Goal: Task Accomplishment & Management: Complete application form

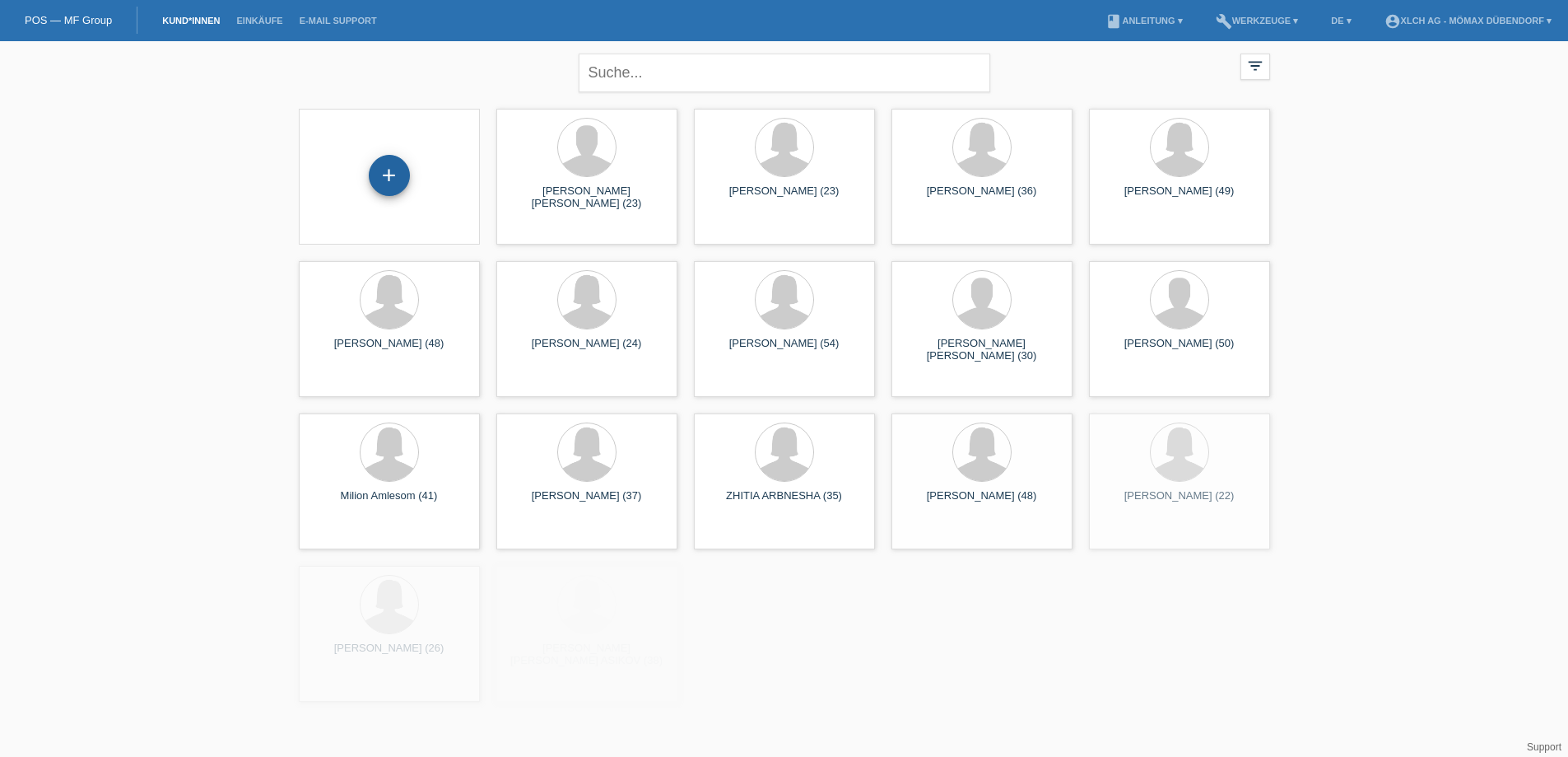
click at [407, 171] on div "+" at bounding box center [390, 176] width 40 height 28
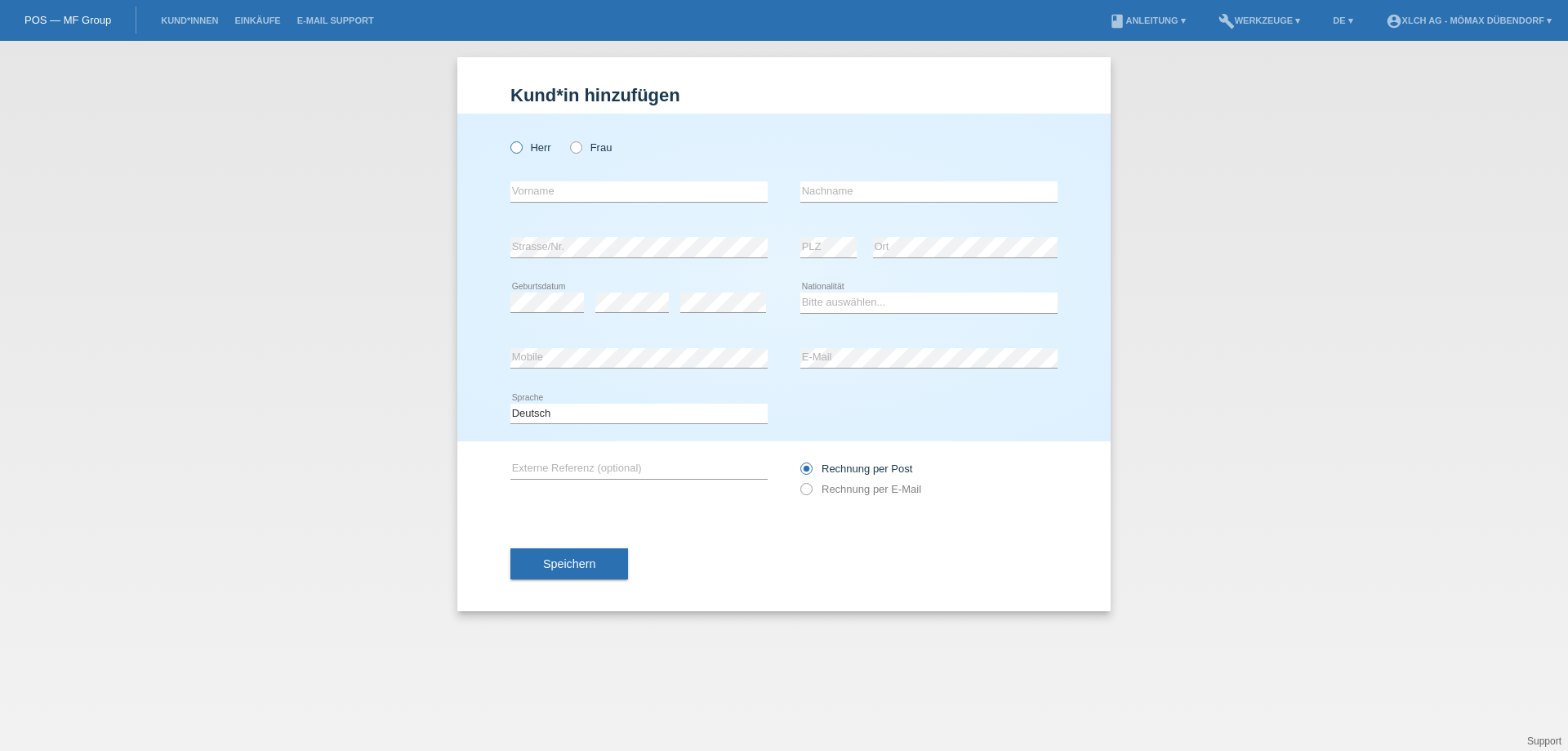
click at [508, 139] on icon at bounding box center [508, 139] width 0 height 0
click at [515, 148] on input "Herr" at bounding box center [515, 147] width 11 height 11
radio input "true"
click at [598, 188] on input "text" at bounding box center [639, 191] width 258 height 21
type input "s"
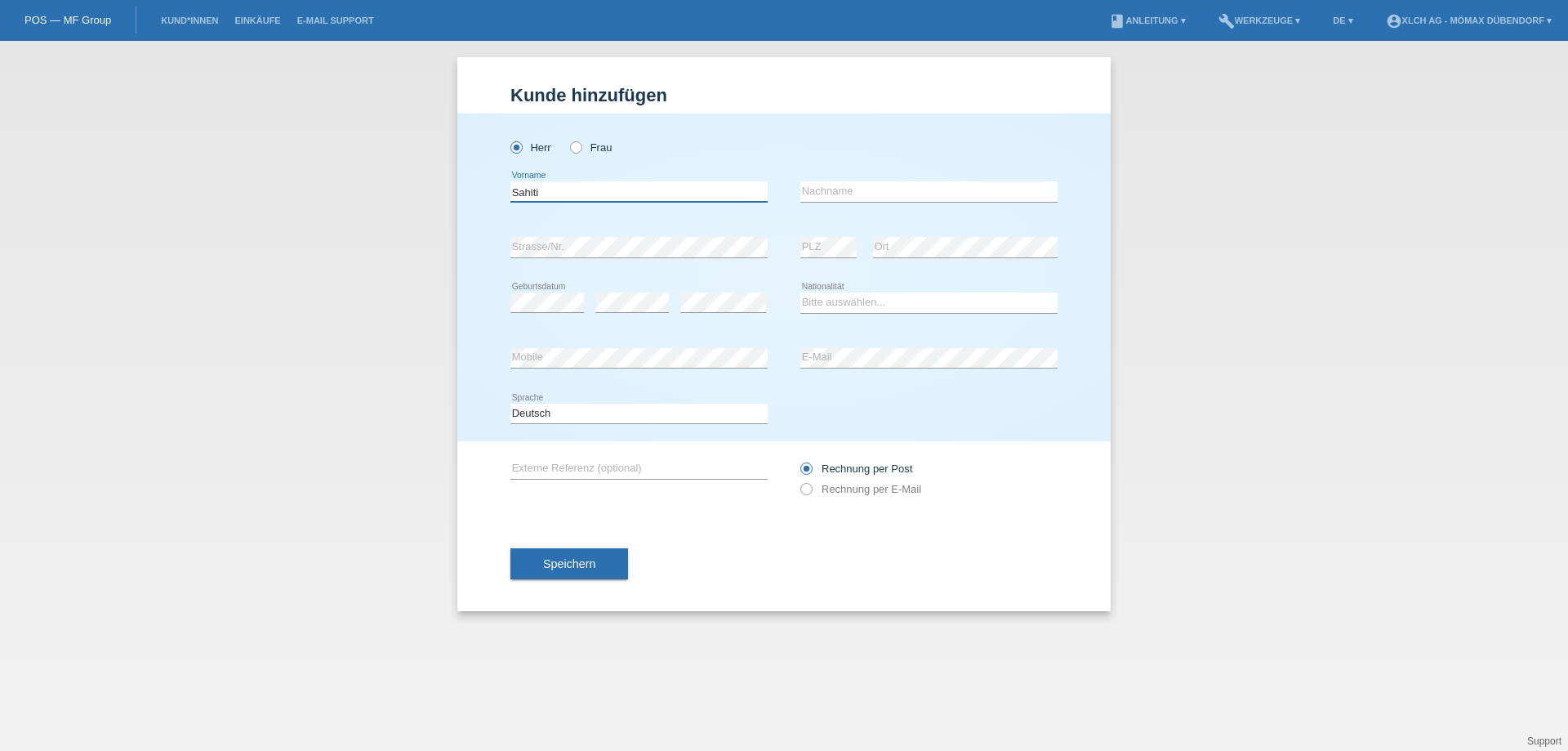
type input "Sahiti"
type input "B"
type input "D"
type input "Blerim"
drag, startPoint x: 839, startPoint y: 188, endPoint x: 674, endPoint y: 172, distance: 165.8
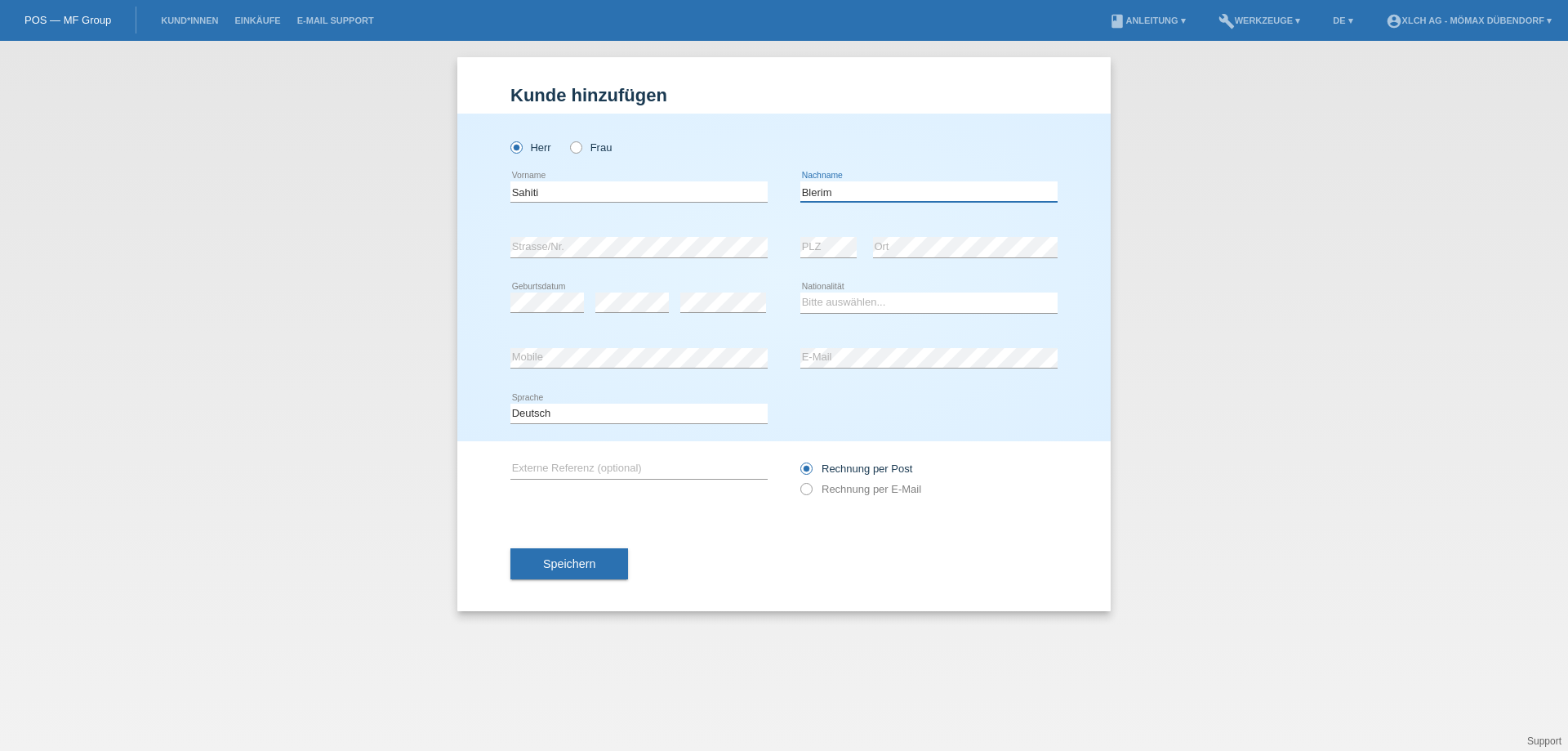
click at [674, 172] on div "Sahiti error Vorname Blerim error Nachname" at bounding box center [784, 192] width 547 height 55
click at [612, 202] on icon at bounding box center [639, 202] width 258 height 1
click at [609, 188] on input "Sahiti" at bounding box center [639, 191] width 258 height 21
paste input "Blerim"
drag, startPoint x: 541, startPoint y: 190, endPoint x: 313, endPoint y: 198, distance: 228.1
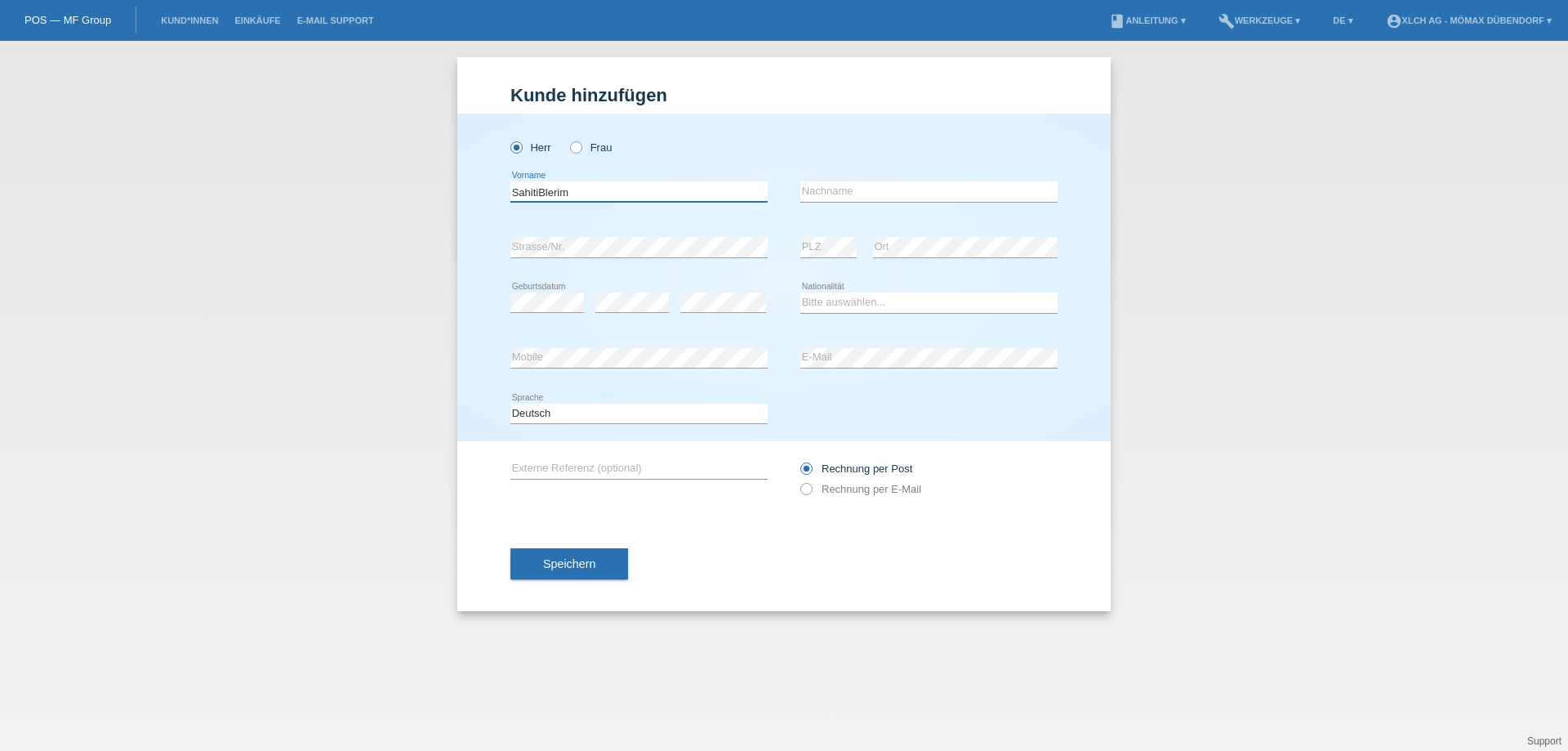
click at [315, 198] on div "Kund*in hinzufügen Kunde hinzufügen Kundin hinzufügen Herr Frau SahitiBlerim er…" at bounding box center [784, 395] width 1568 height 709
type input "Blerim"
click at [881, 185] on input "text" at bounding box center [929, 191] width 258 height 21
paste input "Sahiti"
type input "Sahiti"
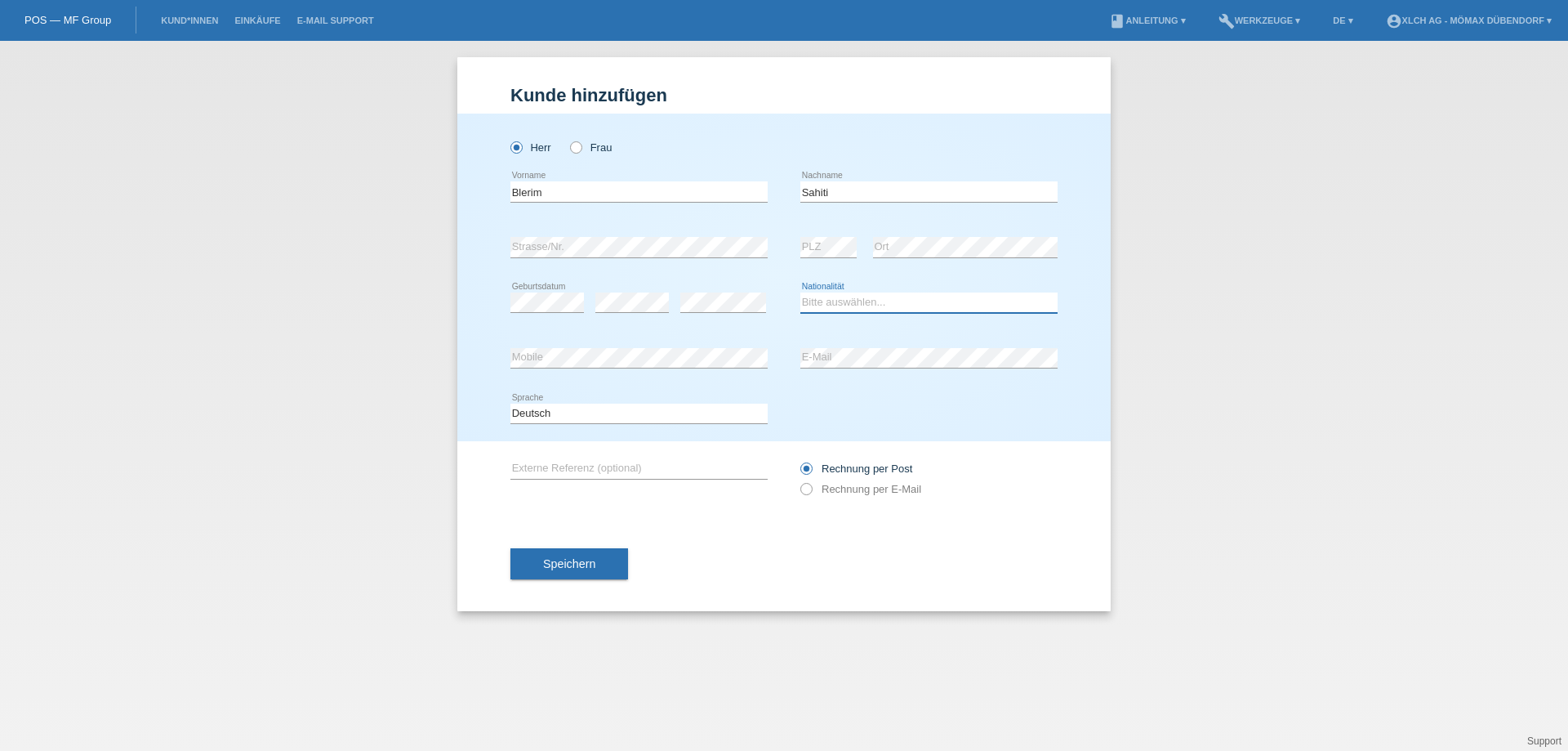
click at [863, 305] on select "Bitte auswählen... Schweiz Deutschland Liechtenstein Österreich ------------ Af…" at bounding box center [929, 302] width 258 height 20
select select "CH"
click at [800, 292] on select "Bitte auswählen... Schweiz Deutschland Liechtenstein Österreich ------------ Af…" at bounding box center [929, 302] width 258 height 20
click at [617, 556] on button "Speichern" at bounding box center [569, 563] width 118 height 31
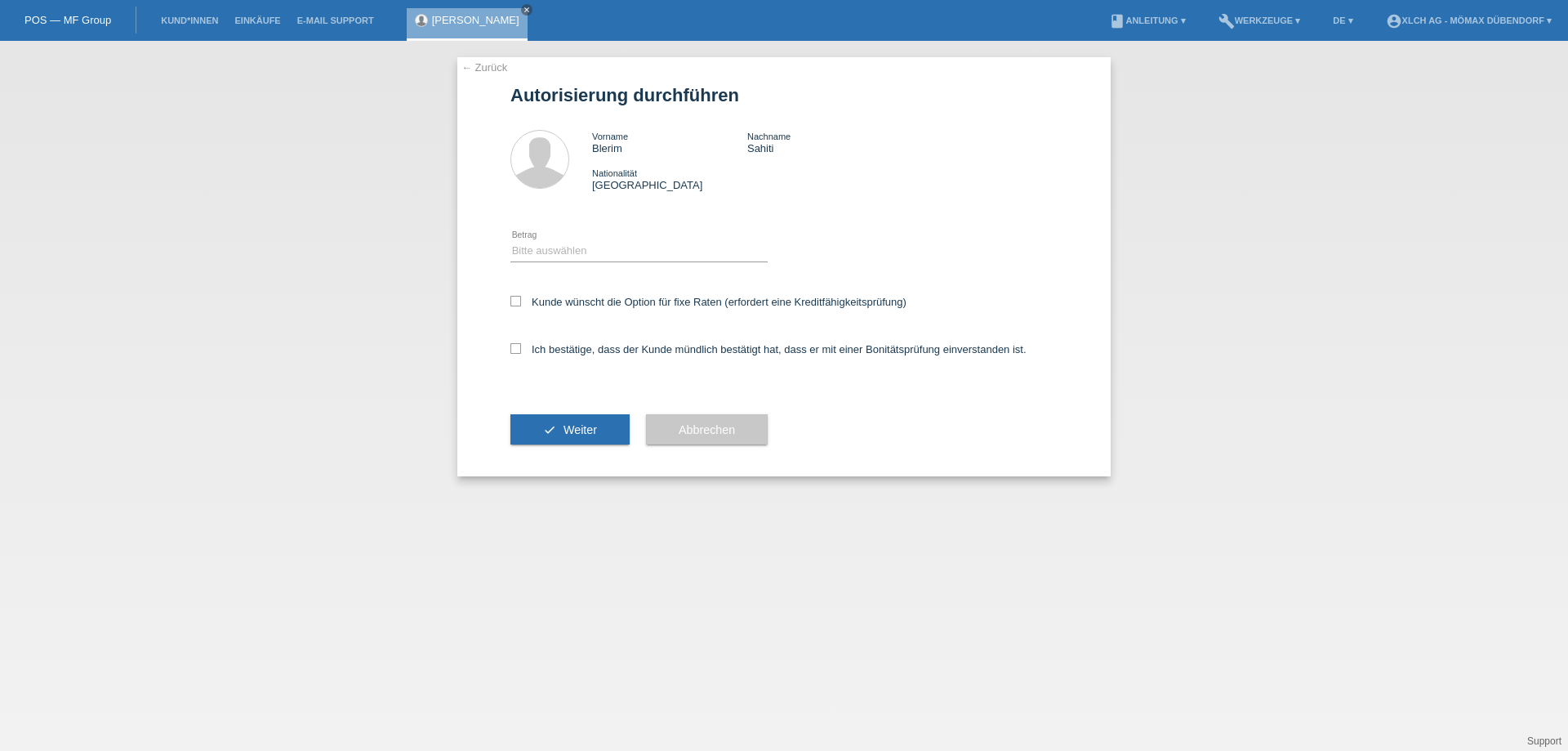
click at [561, 238] on div "Bitte auswählen CHF 1.00 - CHF 499.00 CHF 500.00 - CHF 1'999.00 CHF 2'000.00 - …" at bounding box center [639, 252] width 258 height 55
drag, startPoint x: 565, startPoint y: 244, endPoint x: 571, endPoint y: 256, distance: 13.4
click at [565, 244] on select "Bitte auswählen CHF 1.00 - CHF 499.00 CHF 500.00 - CHF 1'999.00 CHF 2'000.00 - …" at bounding box center [639, 251] width 258 height 20
select select "2"
click at [510, 241] on select "Bitte auswählen CHF 1.00 - CHF 499.00 CHF 500.00 - CHF 1'999.00 CHF 2'000.00 - …" at bounding box center [639, 251] width 258 height 20
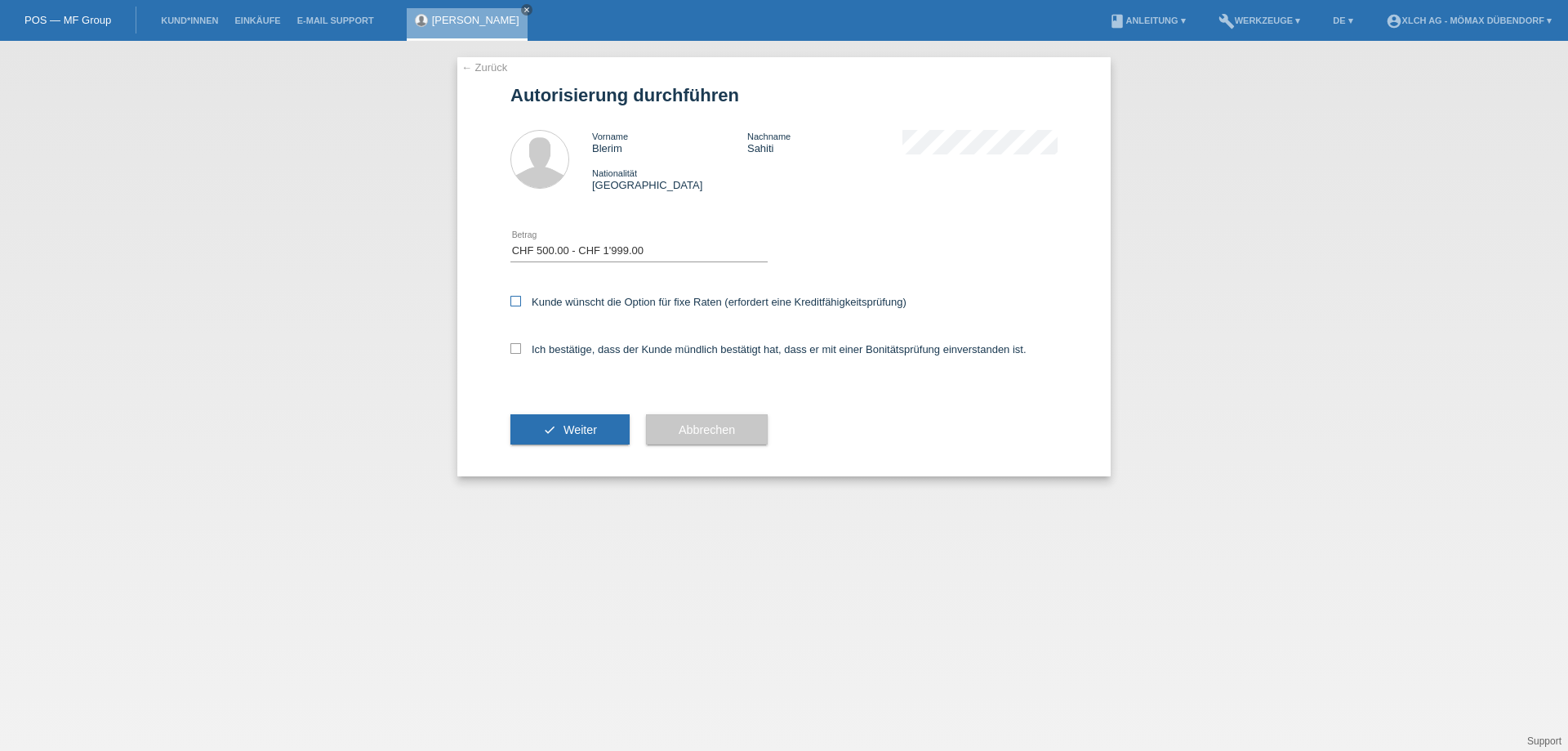
click at [521, 300] on label "Kunde wünscht die Option für fixe Raten (erfordert eine Kreditfähigkeitsprüfung)" at bounding box center [708, 301] width 396 height 12
click at [521, 300] on input "Kunde wünscht die Option für fixe Raten (erfordert eine Kreditfähigkeitsprüfung)" at bounding box center [515, 300] width 11 height 11
checkbox input "true"
click at [513, 356] on div "Ich bestätige, dass der Kunde mündlich bestätigt hat, dass er mit einer Bonität…" at bounding box center [784, 355] width 547 height 55
click at [515, 350] on icon at bounding box center [515, 348] width 11 height 11
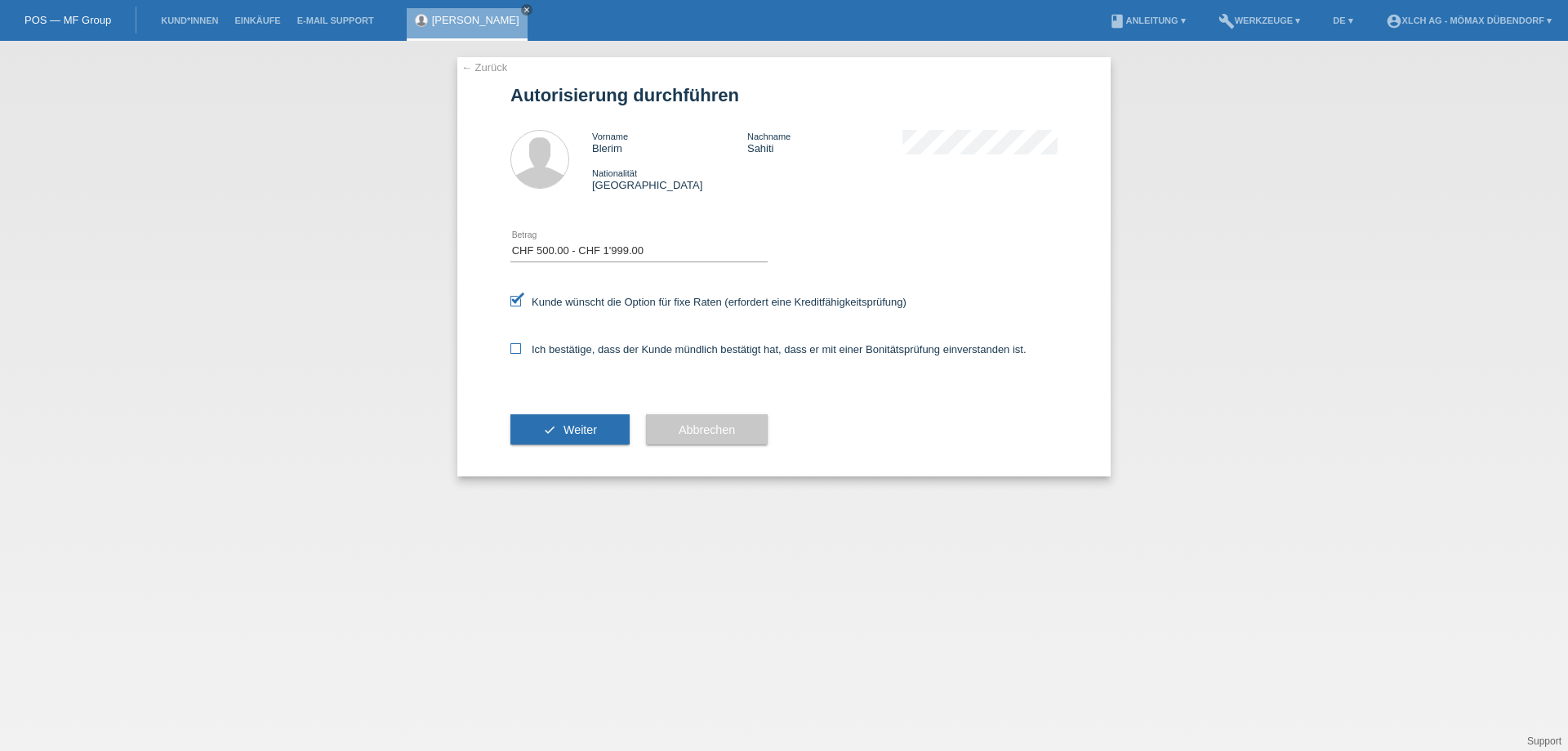
click at [515, 350] on input "Ich bestätige, dass der Kunde mündlich bestätigt hat, dass er mit einer Bonität…" at bounding box center [515, 348] width 11 height 11
checkbox input "true"
click at [564, 424] on span "Weiter" at bounding box center [580, 429] width 34 height 13
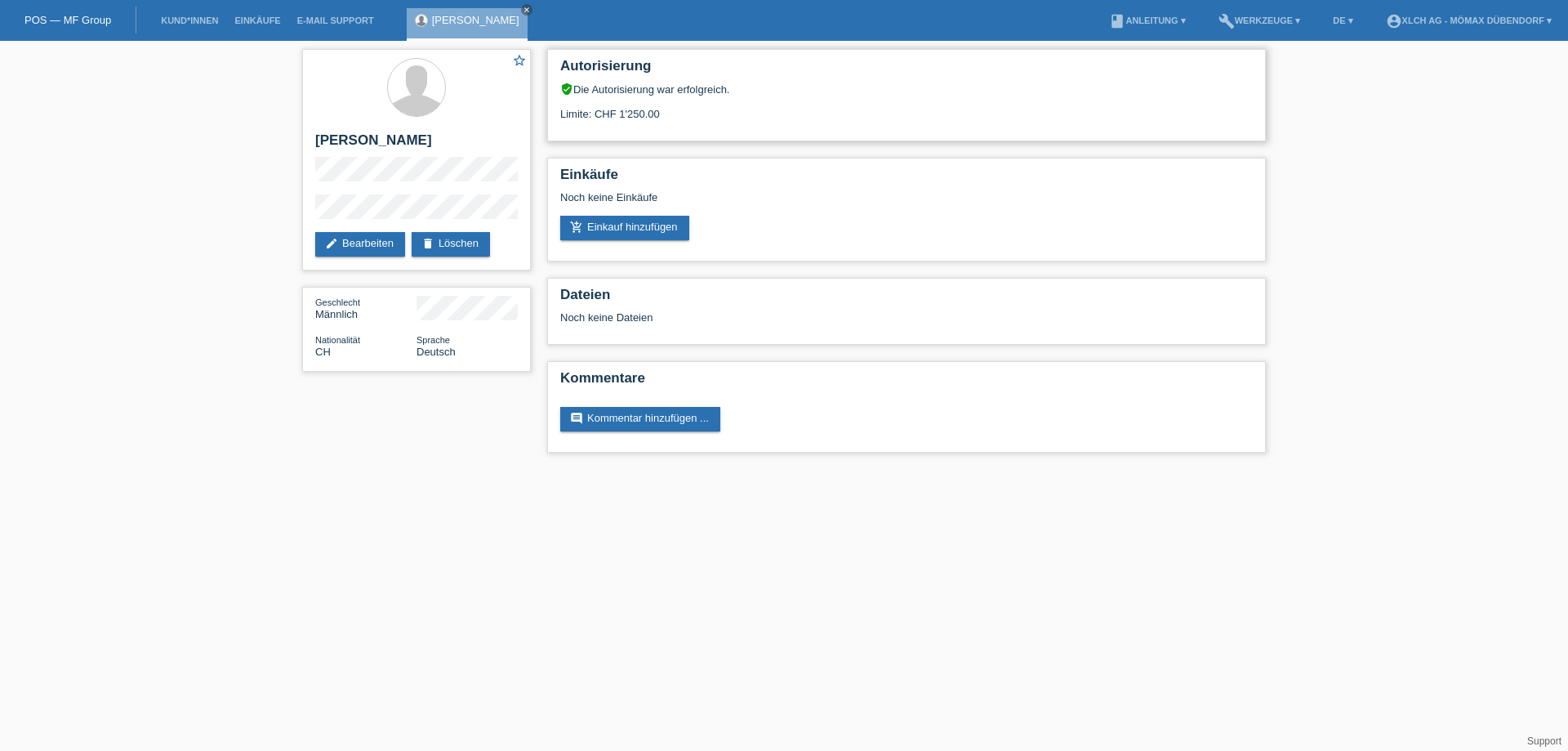
drag, startPoint x: 0, startPoint y: 0, endPoint x: 725, endPoint y: 119, distance: 734.7
click at [725, 119] on div "Limite: CHF 1'250.00" at bounding box center [906, 107] width 692 height 25
click at [637, 221] on link "add_shopping_cart Einkauf hinzufügen" at bounding box center [625, 228] width 129 height 25
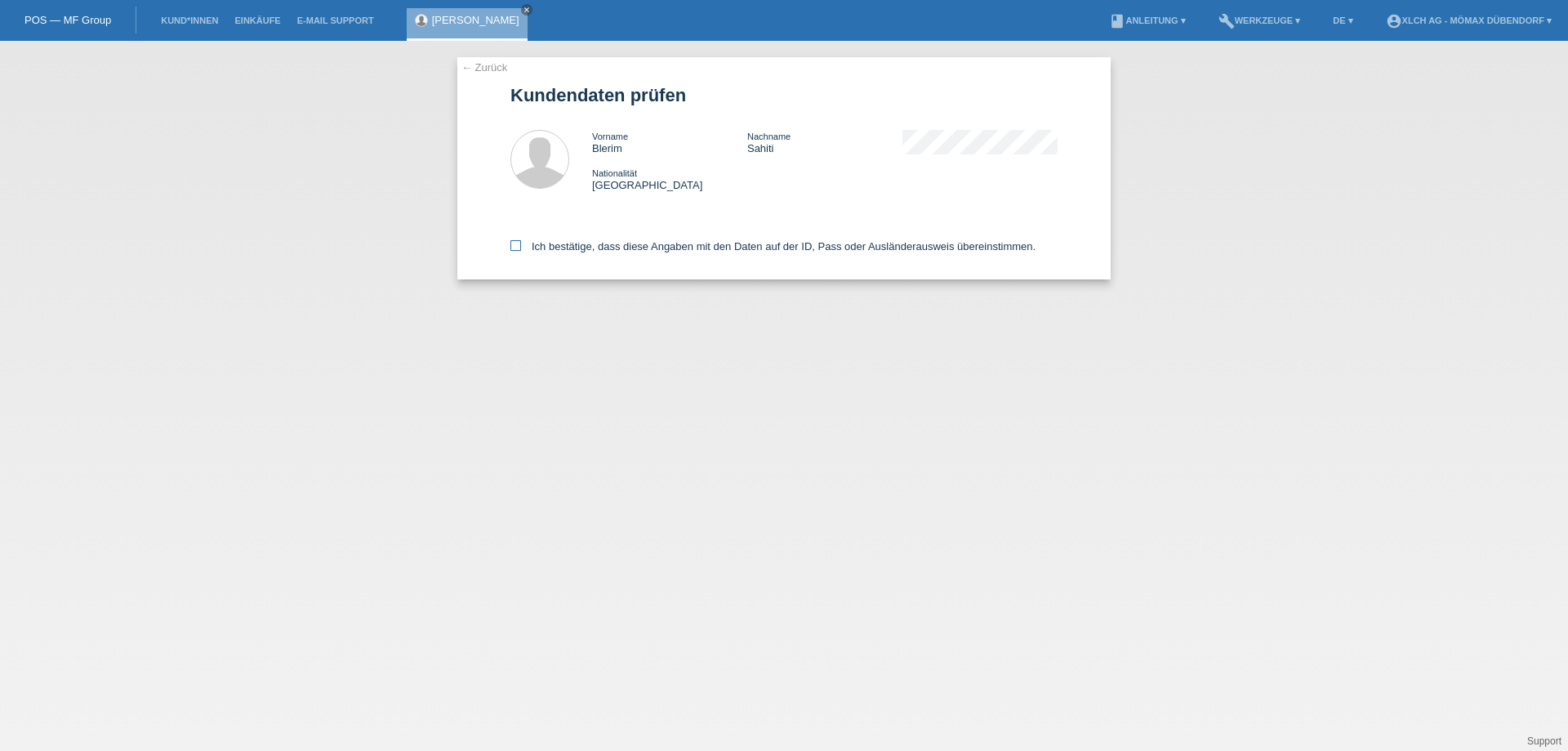
click at [510, 247] on icon at bounding box center [515, 245] width 11 height 11
click at [510, 247] on input "Ich bestätige, dass diese Angaben mit den Daten auf der ID, Pass oder Ausländer…" at bounding box center [515, 245] width 11 height 11
checkbox input "true"
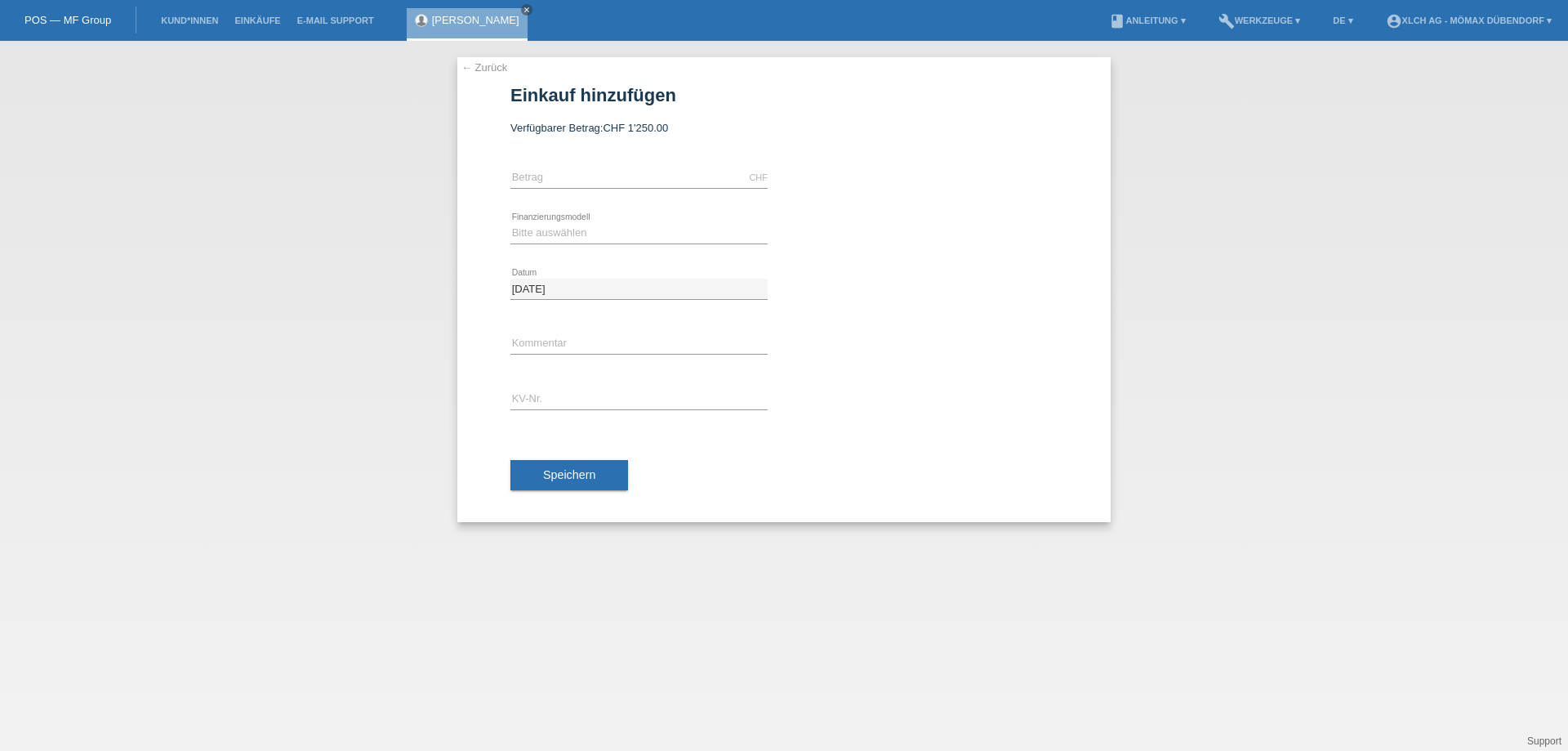
click at [547, 171] on input "text" at bounding box center [639, 177] width 258 height 21
type input "899.00"
click at [517, 239] on select "Bitte auswählen Kauf auf Rechnung mit Teilzahlungsoption Fixe Raten - Zinsübern…" at bounding box center [639, 233] width 258 height 20
select select "113"
click at [510, 223] on select "Bitte auswählen Kauf auf Rechnung mit Teilzahlungsoption Fixe Raten - Zinsübern…" at bounding box center [639, 233] width 258 height 20
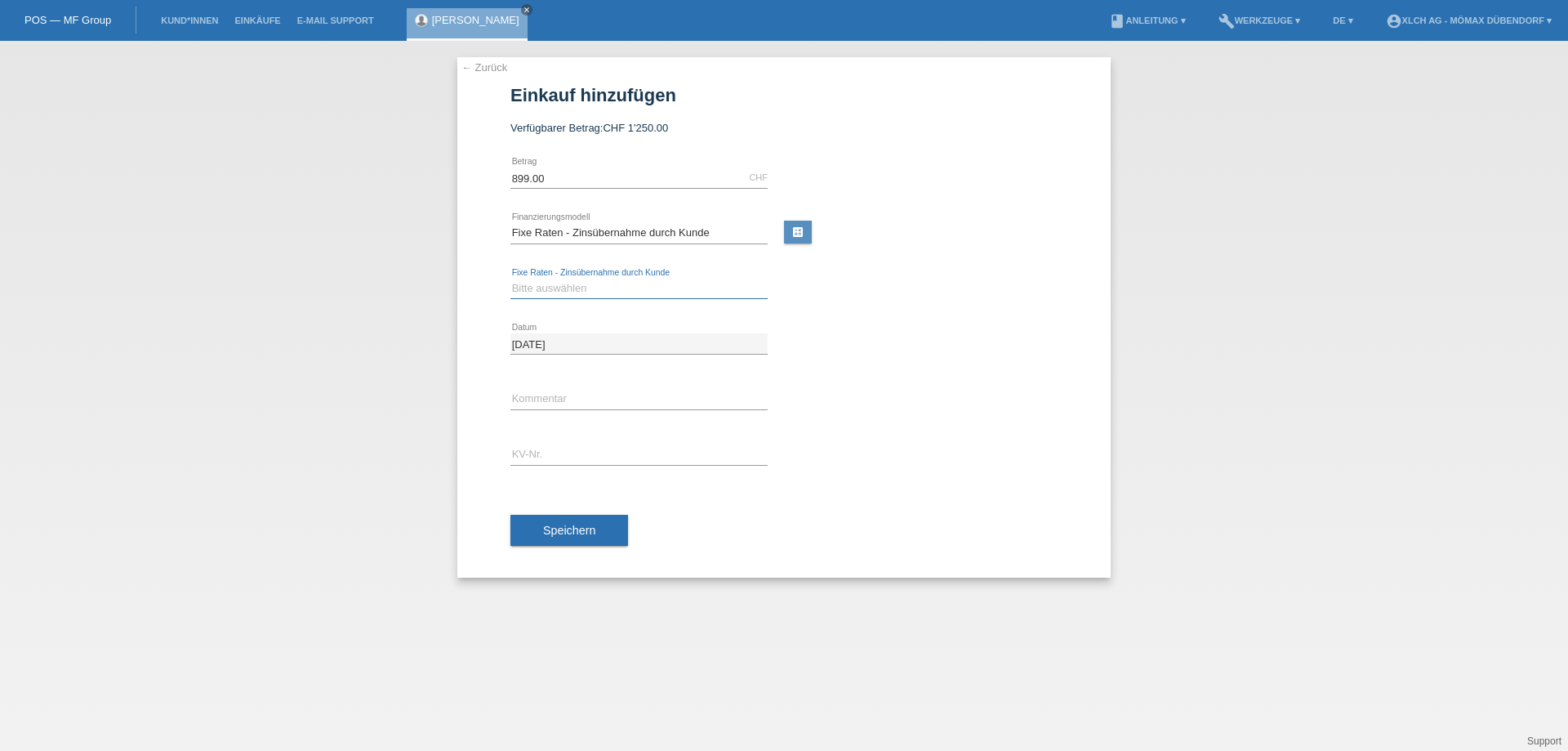
click at [608, 286] on select "Bitte auswählen 6 Raten 12 Raten 24 Raten 36 Raten" at bounding box center [639, 288] width 258 height 20
drag, startPoint x: 908, startPoint y: 295, endPoint x: 904, endPoint y: 272, distance: 23.3
click at [908, 295] on div "Bitte auswählen 6 Raten 12 Raten 24 Raten 36 Raten error" at bounding box center [784, 289] width 547 height 55
click at [800, 228] on link "calculate" at bounding box center [797, 232] width 28 height 23
type input "899.00"
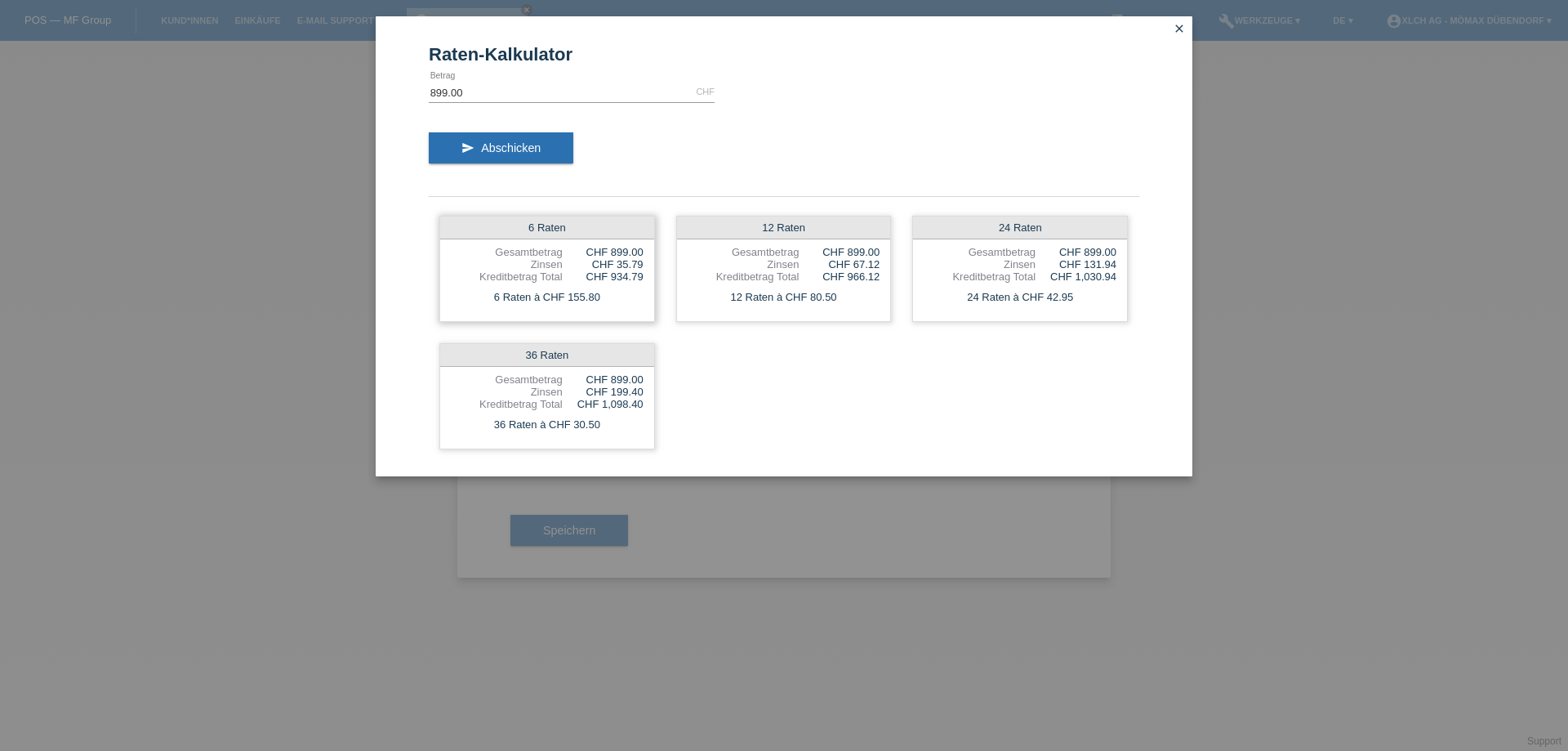
drag, startPoint x: 565, startPoint y: 298, endPoint x: 645, endPoint y: 298, distance: 80.0
click at [645, 298] on div "6 Raten à CHF 155.80" at bounding box center [547, 296] width 214 height 21
drag, startPoint x: 616, startPoint y: 264, endPoint x: 633, endPoint y: 263, distance: 17.0
click at [633, 263] on div "CHF 35.79" at bounding box center [603, 265] width 81 height 12
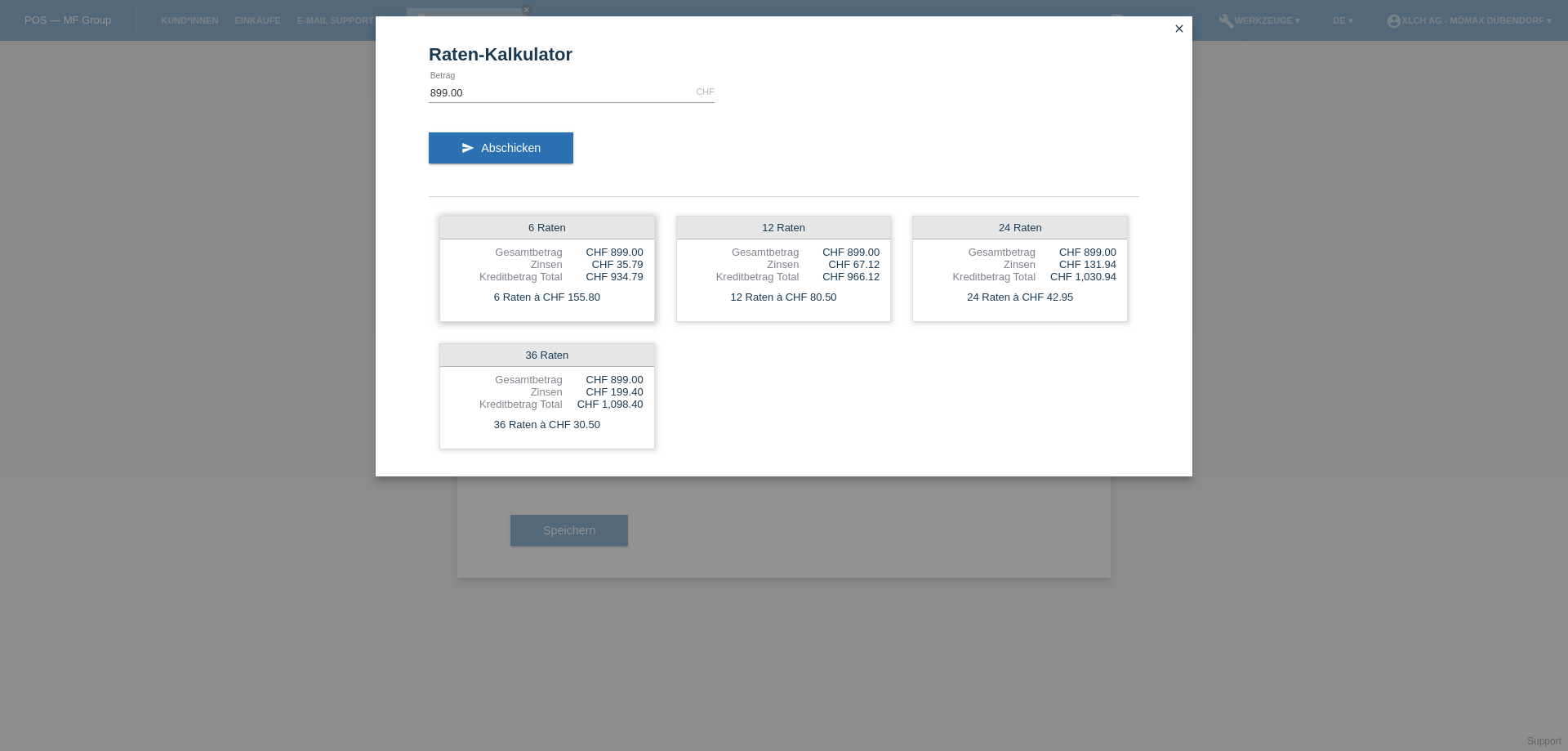
click at [649, 263] on div "6 Raten Gesamtbetrag CHF 899.00 Zinsen CHF 35.79 Kreditbetrag Total CHF 934.79 …" at bounding box center [548, 268] width 216 height 106
drag, startPoint x: 609, startPoint y: 276, endPoint x: 681, endPoint y: 280, distance: 72.1
click at [681, 280] on div "6 Raten Gesamtbetrag CHF 899.00 Zinsen CHF 35.79 Kreditbetrag Total CHF 934.79 …" at bounding box center [784, 332] width 710 height 255
click at [643, 285] on div "6 Raten Gesamtbetrag CHF 899.00 Zinsen CHF 35.79 Kreditbetrag Total CHF 934.79 …" at bounding box center [548, 268] width 216 height 106
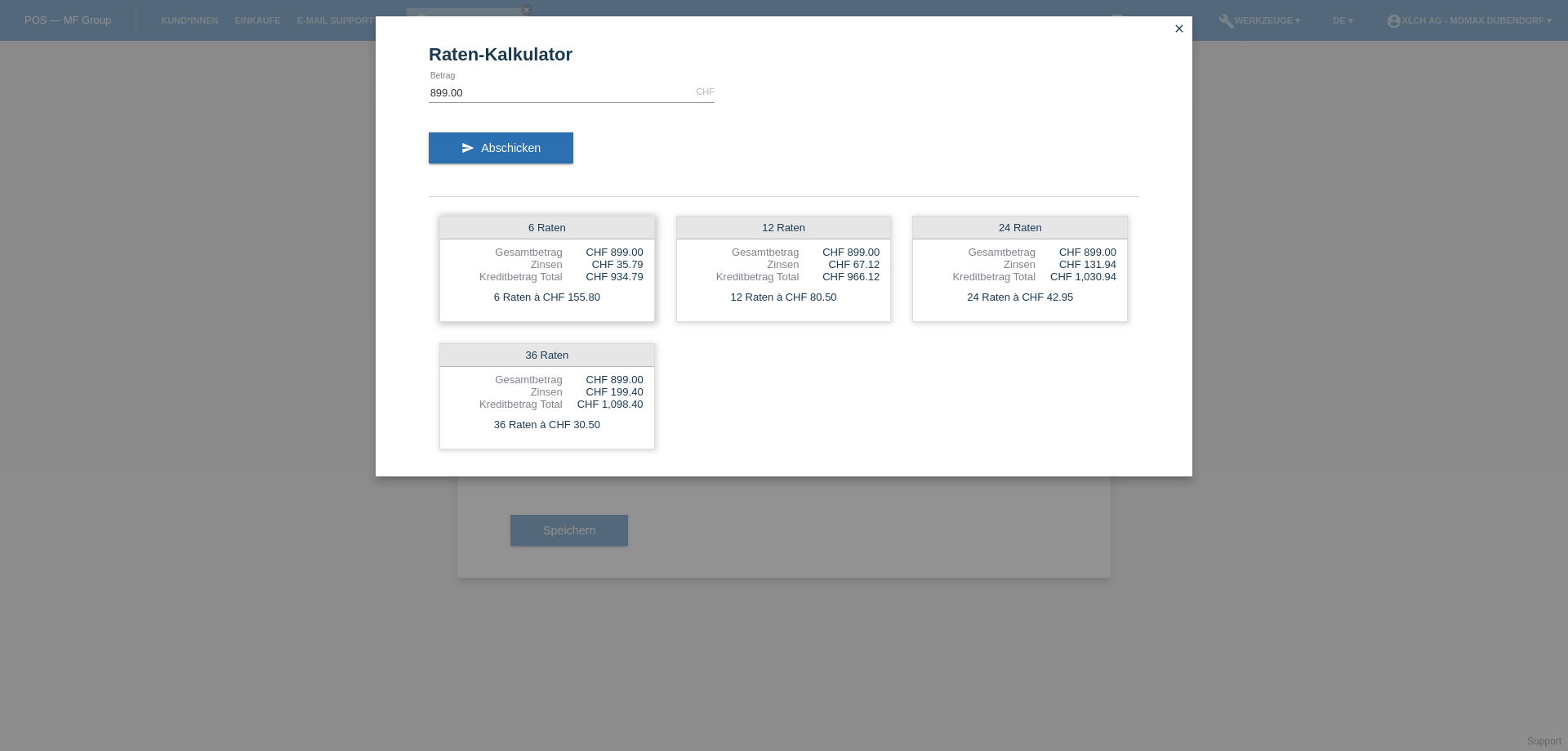
click at [547, 280] on div "Kreditbetrag Total" at bounding box center [506, 276] width 112 height 12
click at [1178, 25] on icon "close" at bounding box center [1179, 28] width 13 height 13
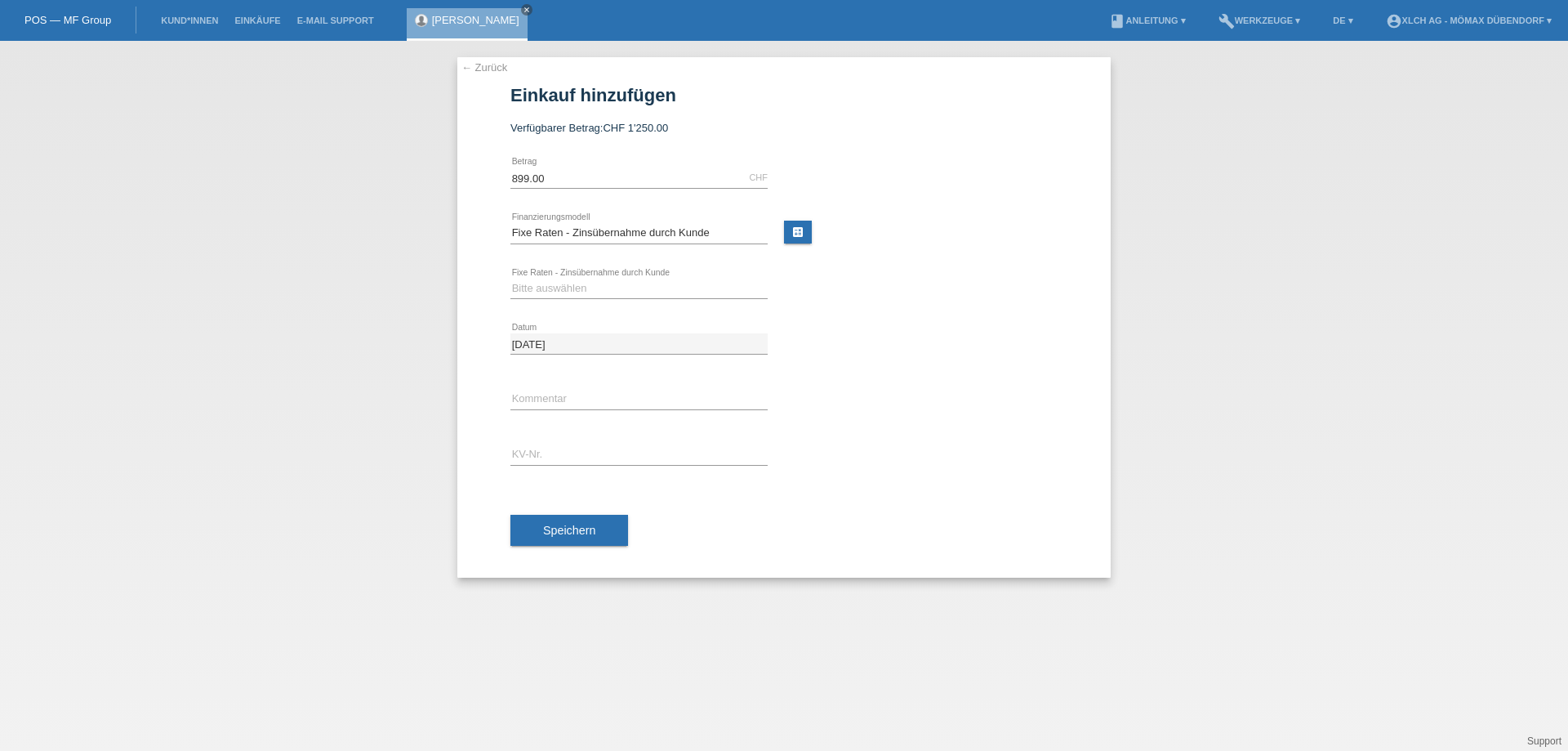
click at [641, 276] on div "Bitte auswählen 6 Raten 12 Raten 24 Raten 36 Raten error Fixe Raten - Zinsübern…" at bounding box center [639, 289] width 258 height 55
click at [735, 284] on select "Bitte auswählen 6 Raten 12 Raten 24 Raten 36 Raten" at bounding box center [639, 288] width 258 height 20
select select "324"
click at [510, 278] on select "Bitte auswählen 6 Raten 12 Raten 24 Raten 36 Raten" at bounding box center [639, 288] width 258 height 20
click at [547, 400] on input "text" at bounding box center [639, 398] width 258 height 21
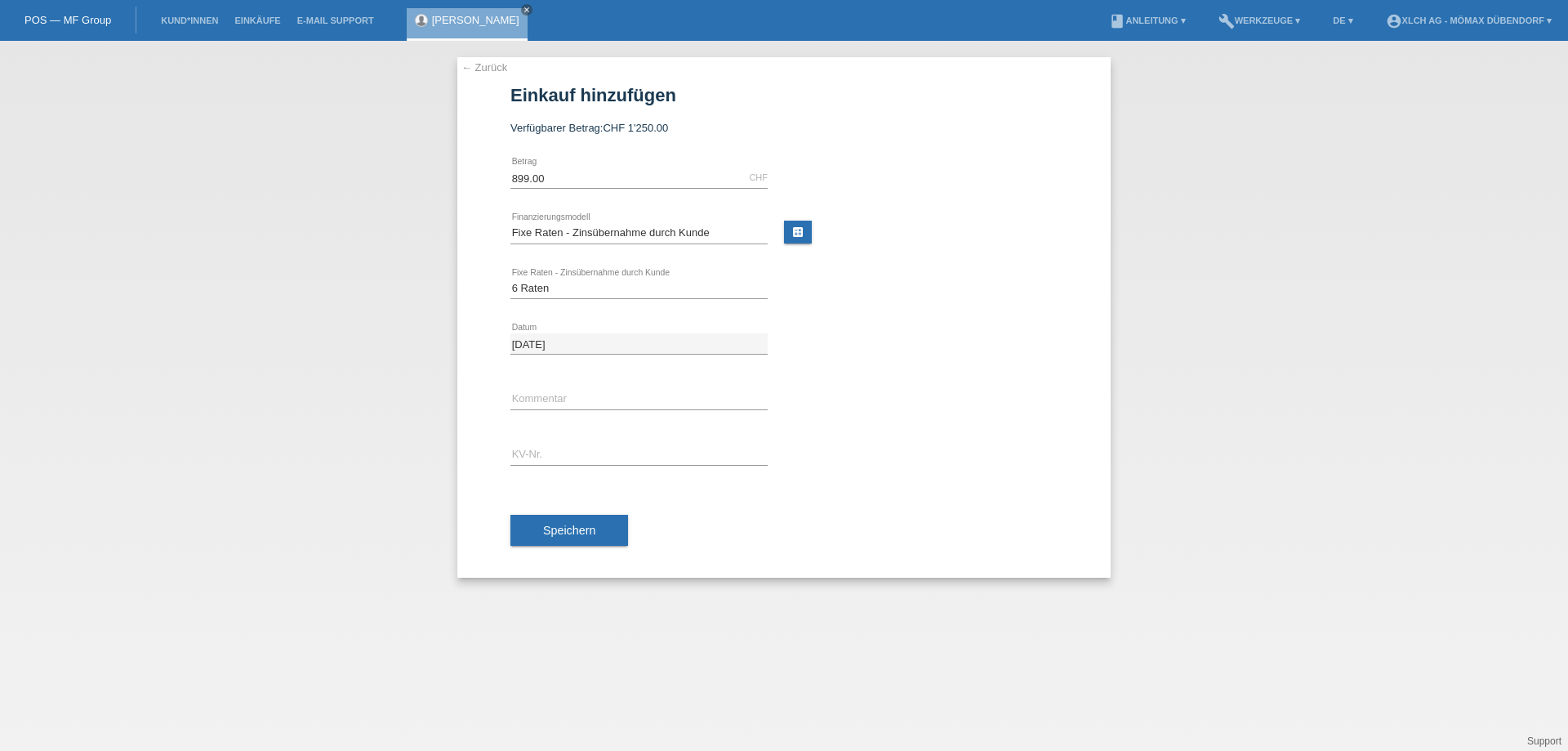
click at [889, 409] on div "error Kommentar" at bounding box center [784, 399] width 547 height 55
click at [490, 70] on link "← Zurück" at bounding box center [484, 67] width 46 height 12
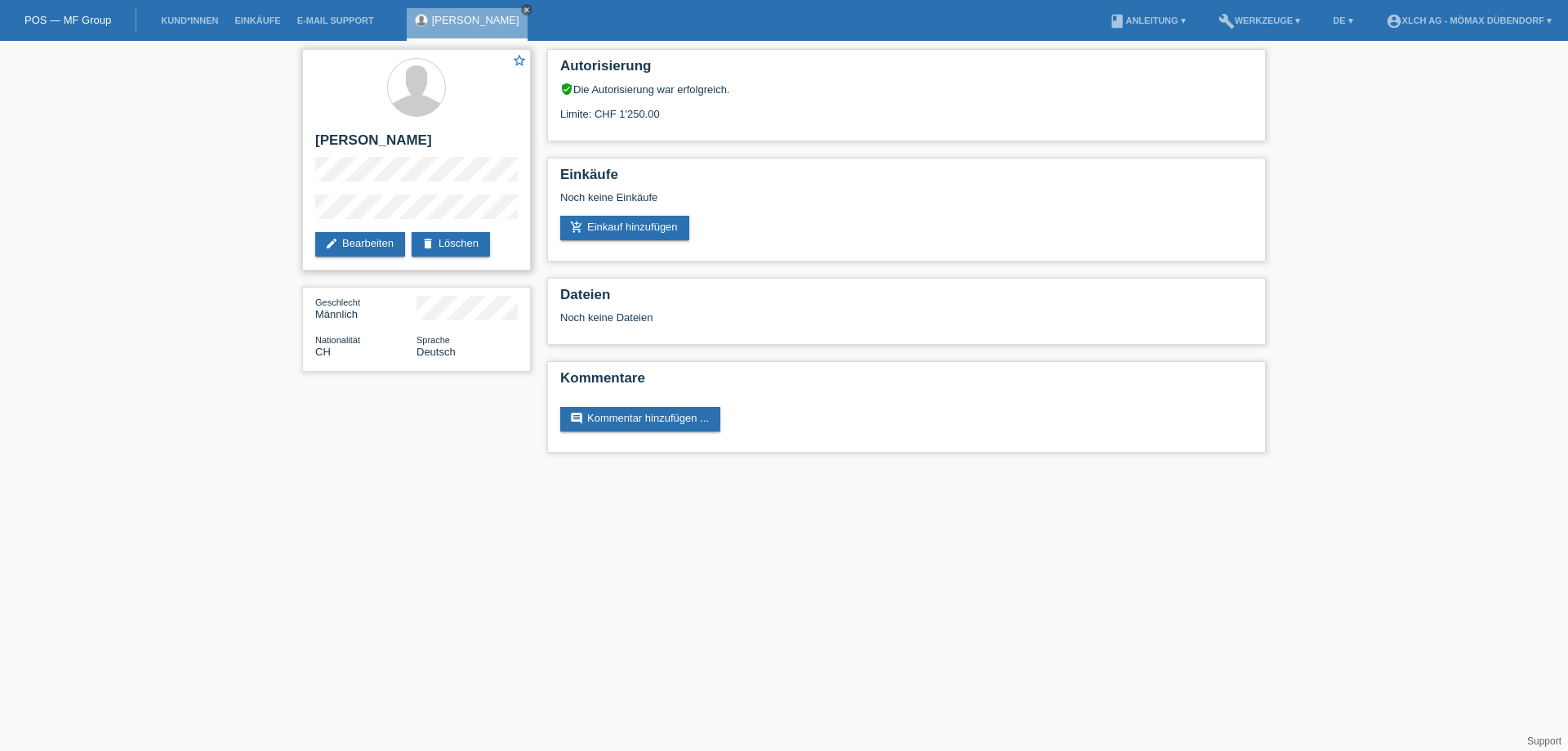
click at [477, 216] on div "star_border [PERSON_NAME] edit Bearbeiten delete Löschen" at bounding box center [416, 159] width 229 height 221
click at [617, 228] on link "add_shopping_cart Einkauf hinzufügen" at bounding box center [625, 228] width 129 height 25
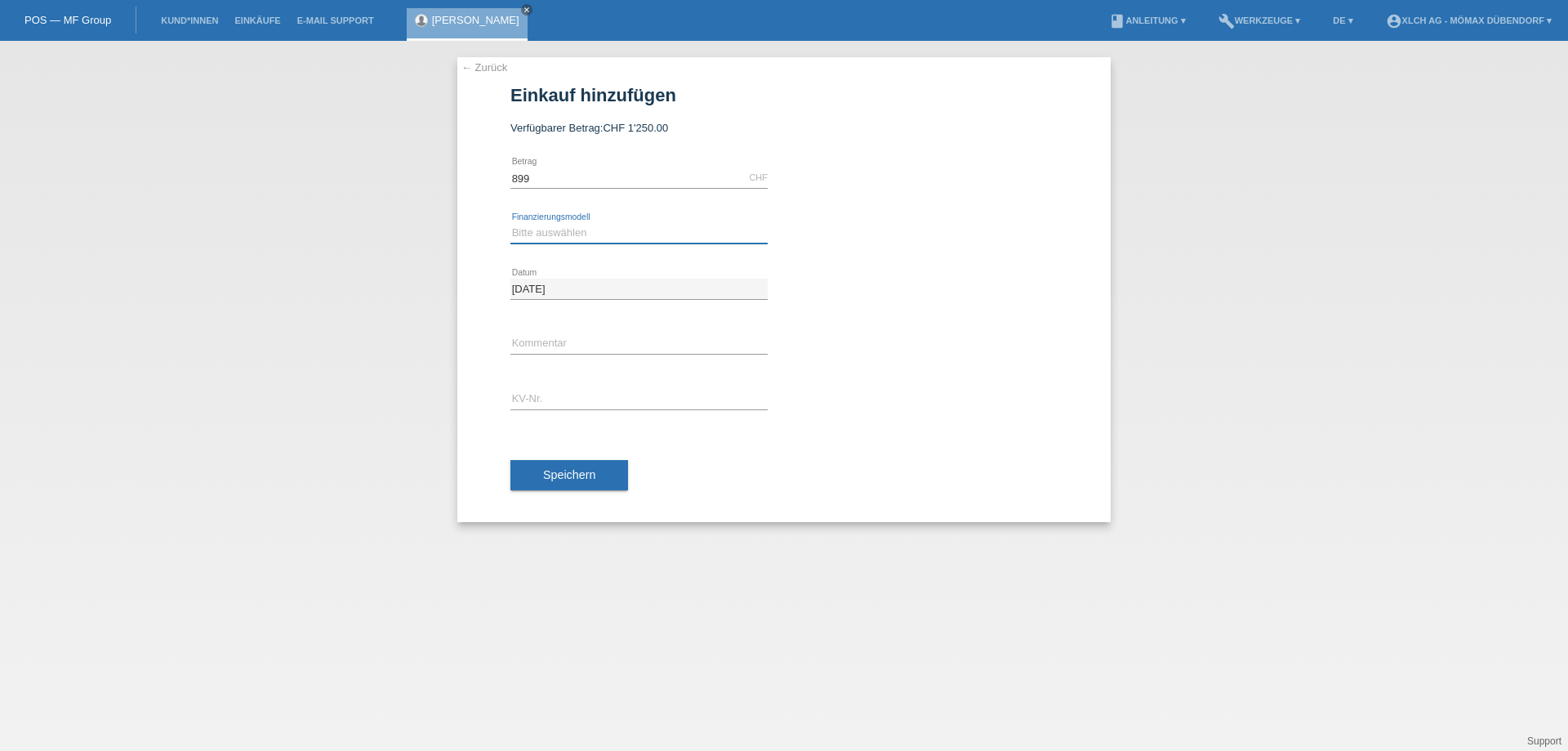
type input "899.00"
click at [541, 237] on select "Bitte auswählen Kauf auf Rechnung mit Teilzahlungsoption Fixe Raten - Zinsübern…" at bounding box center [639, 233] width 258 height 20
select select "113"
click at [510, 223] on select "Bitte auswählen Kauf auf Rechnung mit Teilzahlungsoption Fixe Raten - Zinsübern…" at bounding box center [639, 233] width 258 height 20
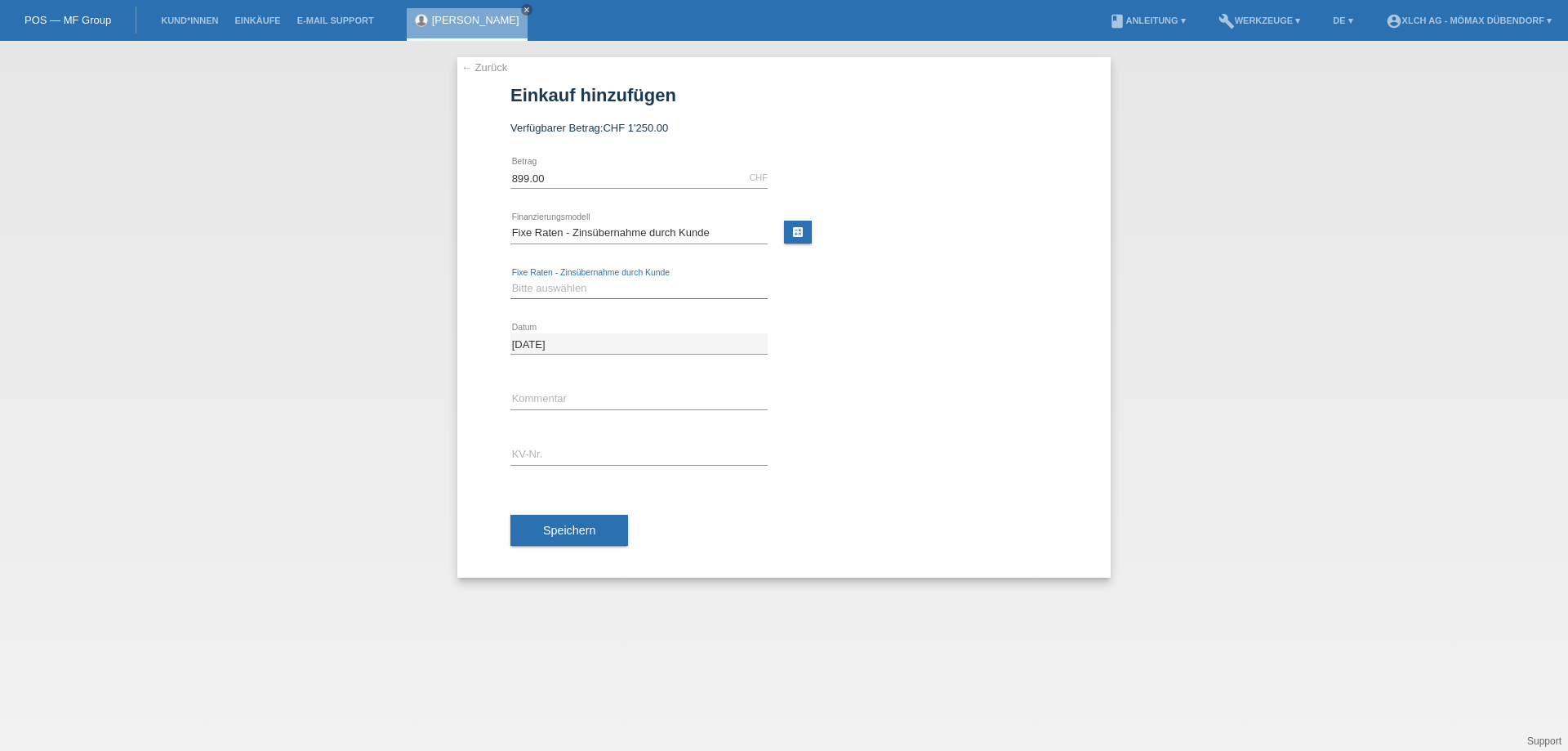
click at [557, 279] on select "Bitte auswählen 6 Raten 12 Raten 24 Raten 36 Raten" at bounding box center [639, 288] width 258 height 20
select select "324"
click at [510, 278] on select "Bitte auswählen 6 Raten 12 Raten 24 Raten 36 Raten" at bounding box center [639, 288] width 258 height 20
click at [556, 394] on input "text" at bounding box center [639, 398] width 258 height 21
drag, startPoint x: 538, startPoint y: 450, endPoint x: 548, endPoint y: 444, distance: 11.7
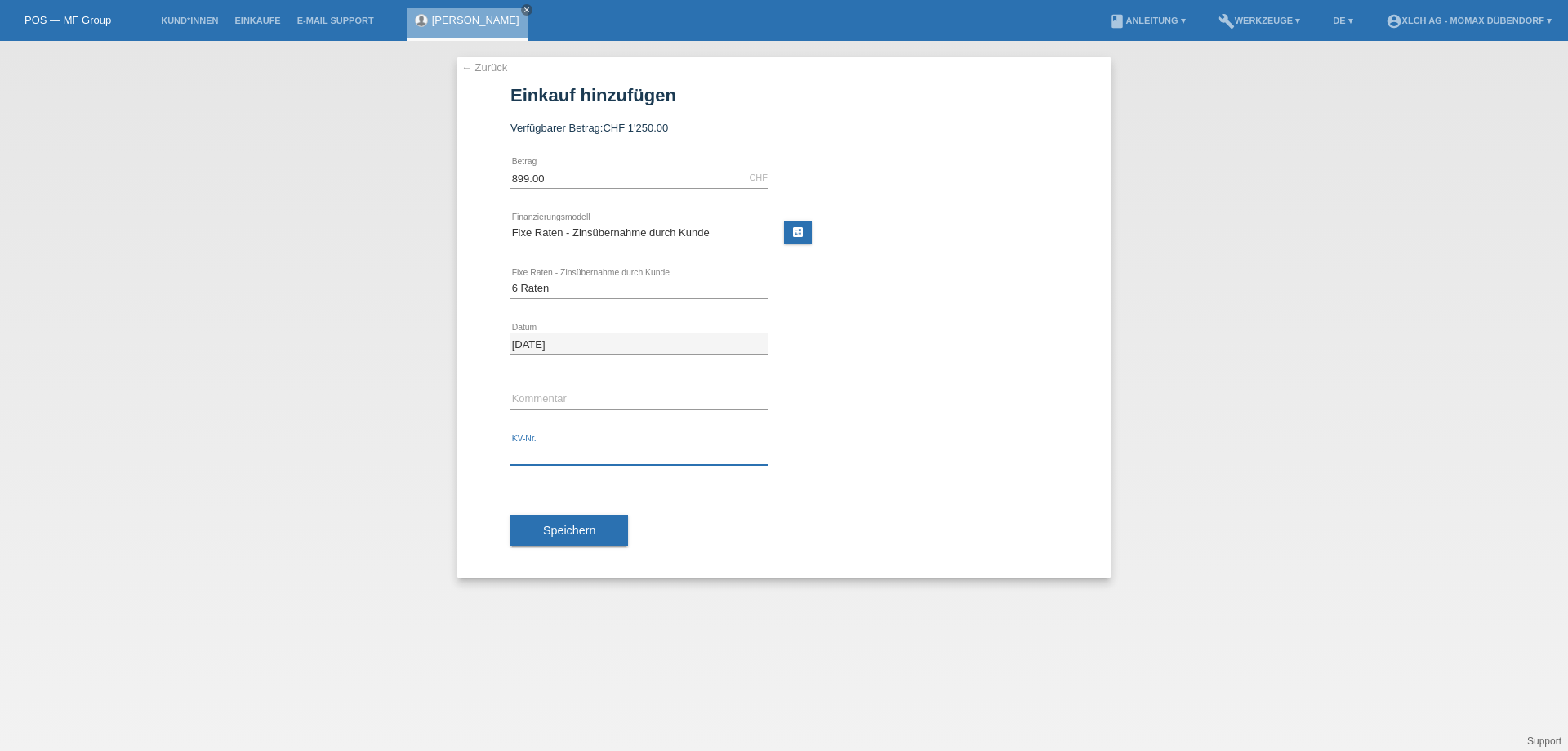
click at [538, 450] on input "text" at bounding box center [639, 454] width 258 height 21
paste input "DDNEGA"
type input "DDNEGA"
click at [923, 458] on div "DDNEGA error KV-Nr." at bounding box center [784, 455] width 547 height 55
click at [571, 516] on button "Speichern" at bounding box center [569, 529] width 118 height 31
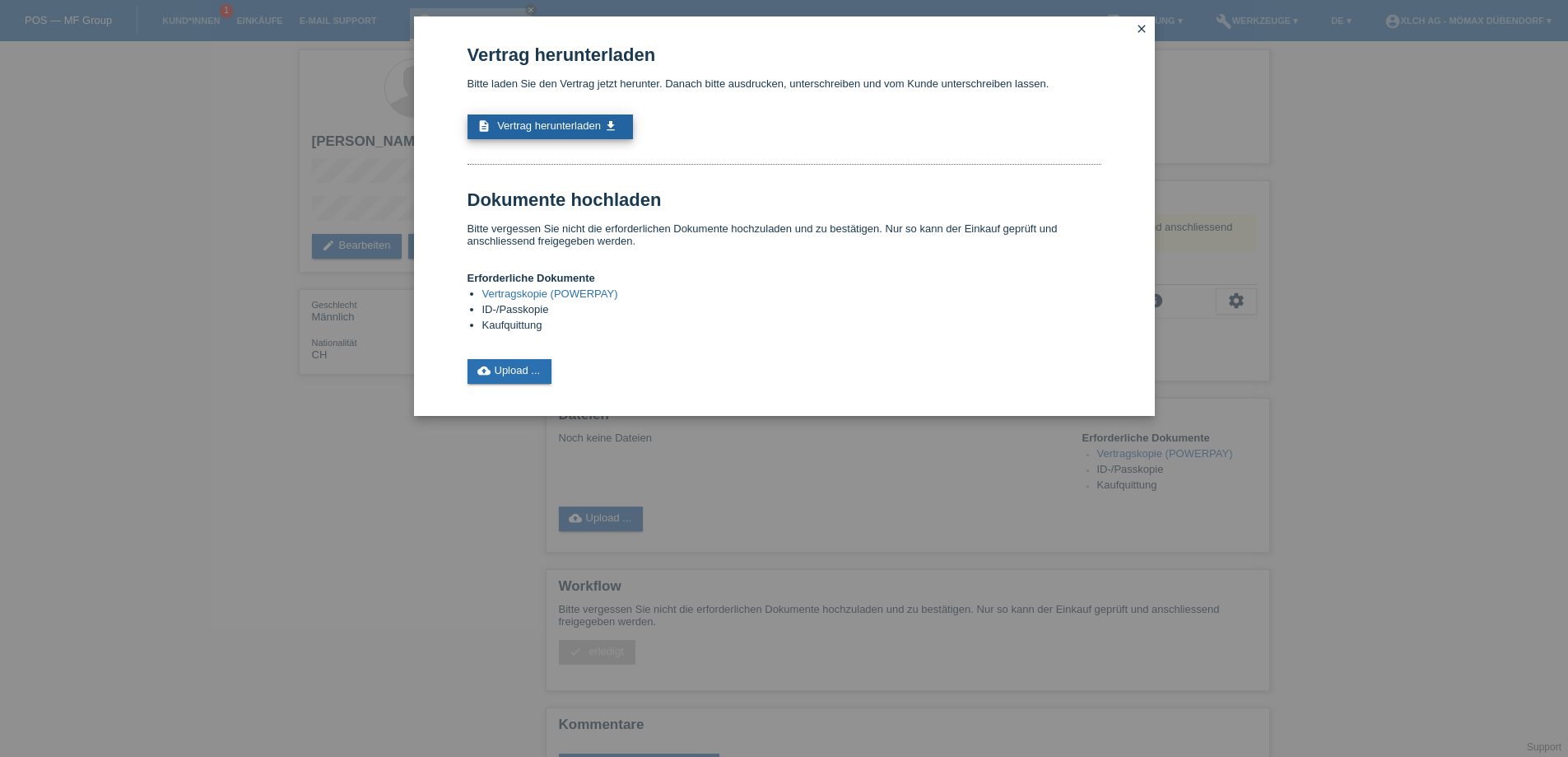
click at [604, 128] on icon "get_app" at bounding box center [610, 126] width 13 height 13
click at [541, 364] on link "cloud_upload Upload ..." at bounding box center [509, 371] width 85 height 25
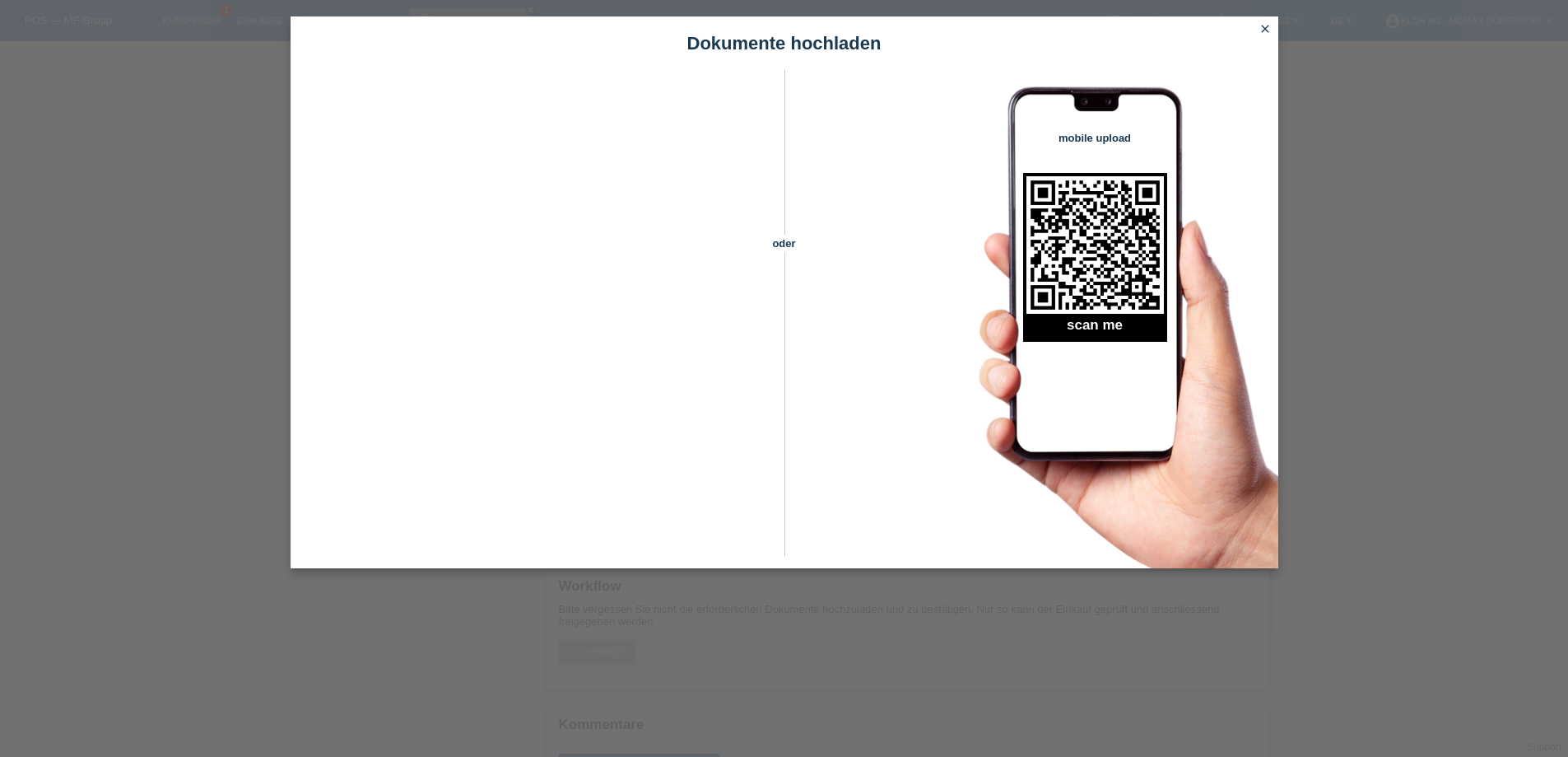
click at [1268, 30] on icon "close" at bounding box center [1265, 28] width 13 height 13
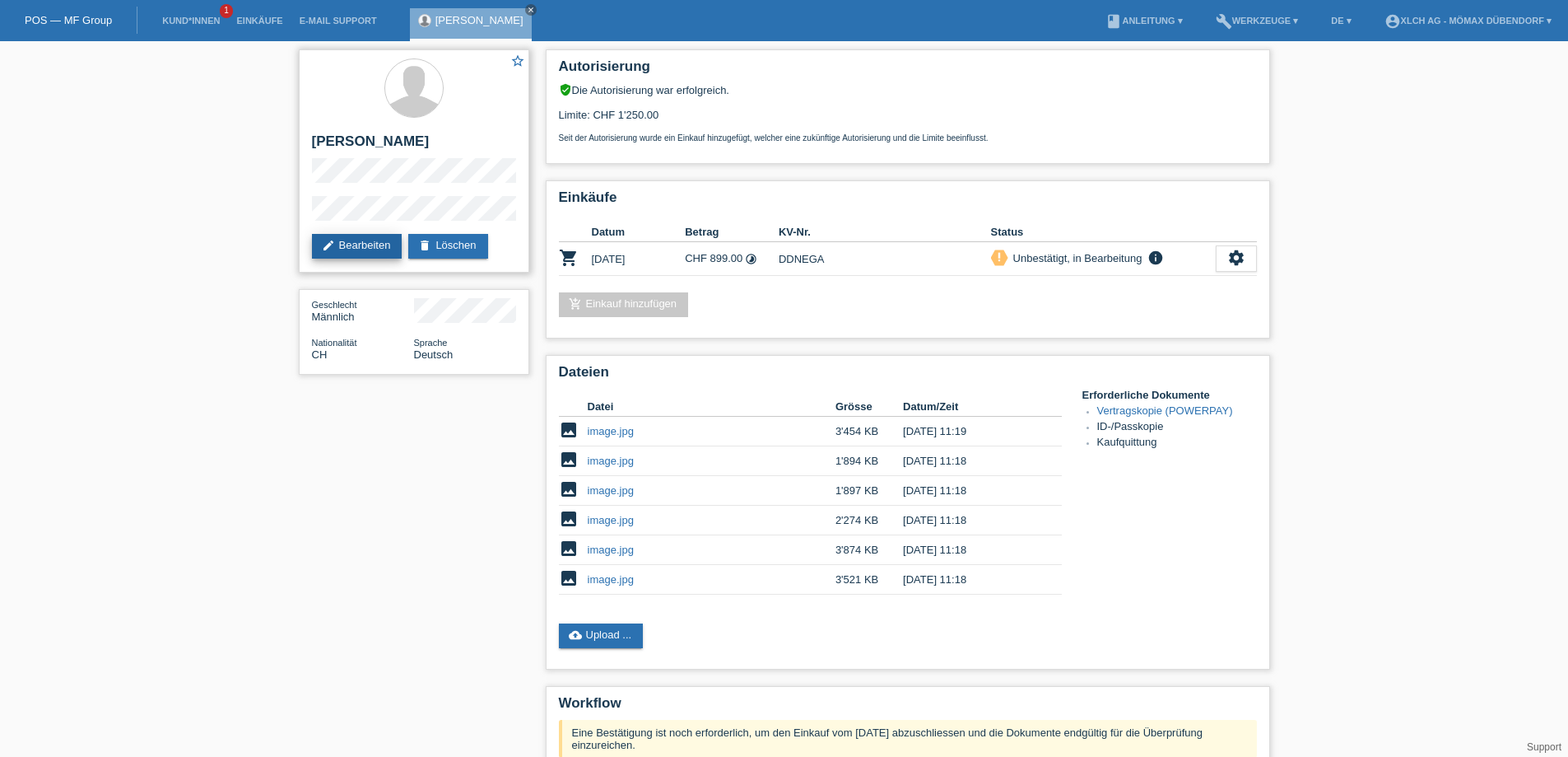
click at [373, 251] on link "edit Bearbeiten" at bounding box center [357, 246] width 91 height 25
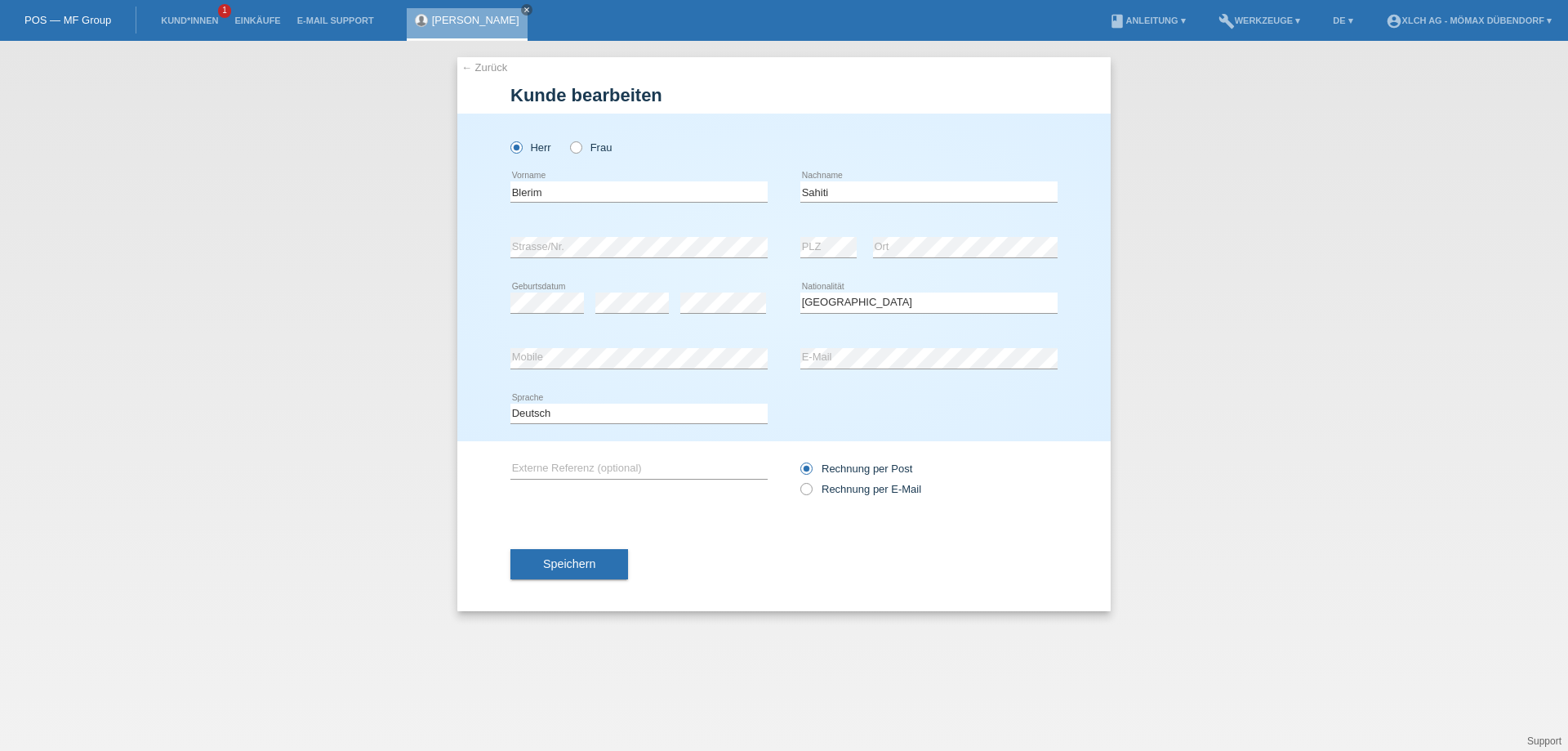
select select "CH"
click at [814, 486] on label "Rechnung per E-Mail" at bounding box center [861, 488] width 121 height 12
click at [811, 486] on input "Rechnung per E-Mail" at bounding box center [805, 492] width 11 height 21
radio input "true"
click at [556, 568] on span "Speichern" at bounding box center [569, 563] width 52 height 13
